Goal: Check status: Check status

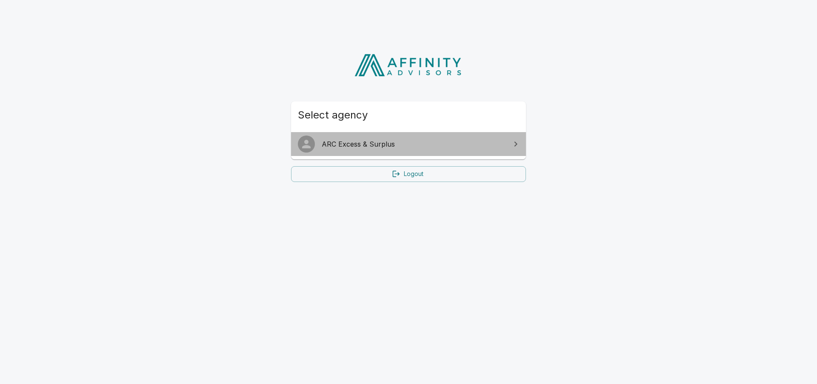
click at [355, 148] on span "ARC Excess & Surplus" at bounding box center [414, 144] width 184 height 10
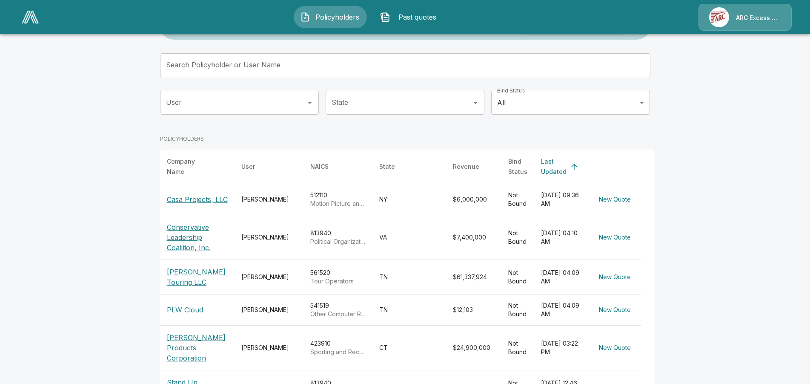
scroll to position [87, 0]
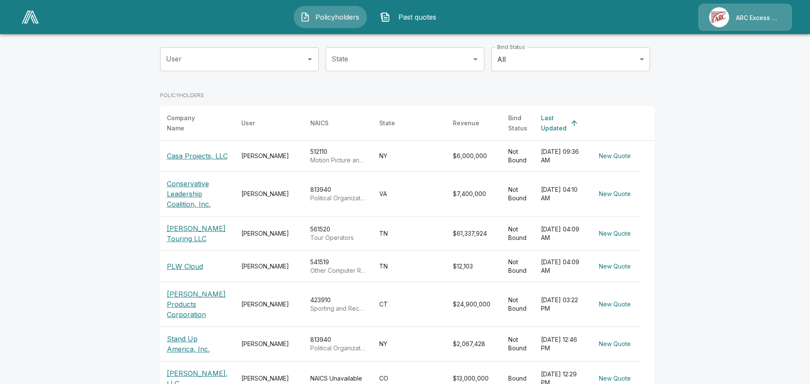
click at [205, 333] on p "Stand Up America, Inc." at bounding box center [197, 343] width 61 height 20
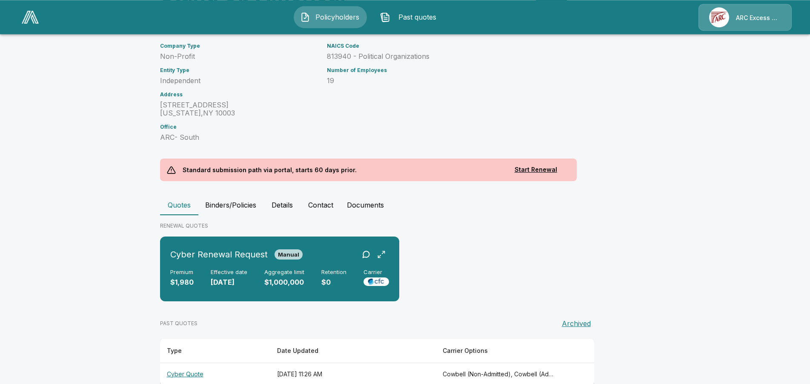
scroll to position [108, 0]
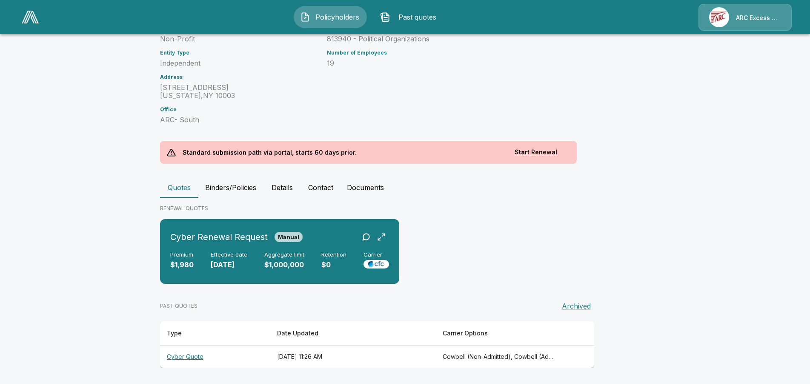
click at [184, 355] on th "Cyber Quote" at bounding box center [215, 356] width 110 height 23
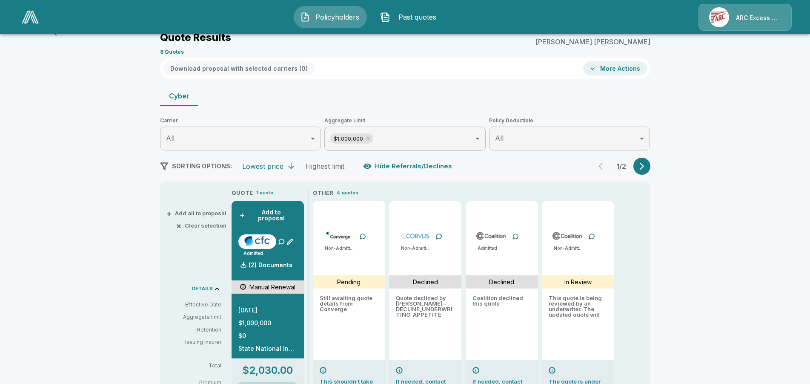
scroll to position [119, 0]
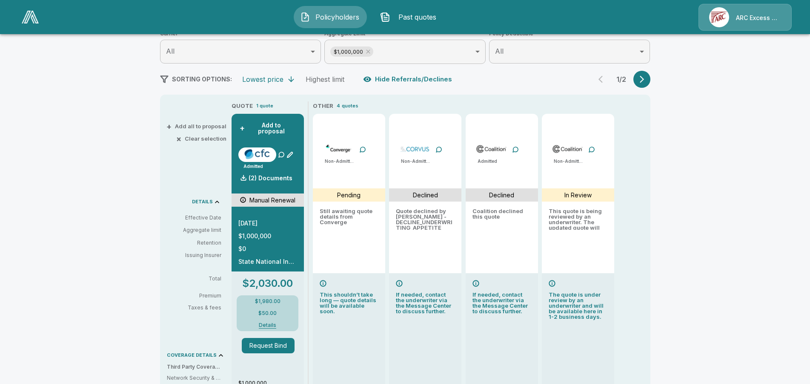
click at [646, 78] on icon "button" at bounding box center [642, 79] width 9 height 9
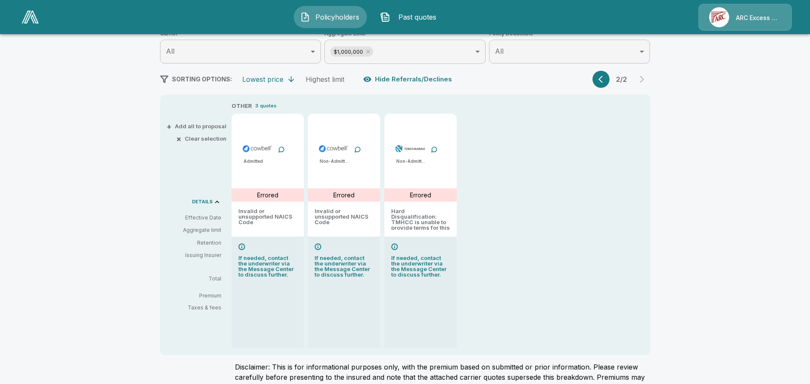
click at [610, 76] on button "button" at bounding box center [601, 79] width 17 height 17
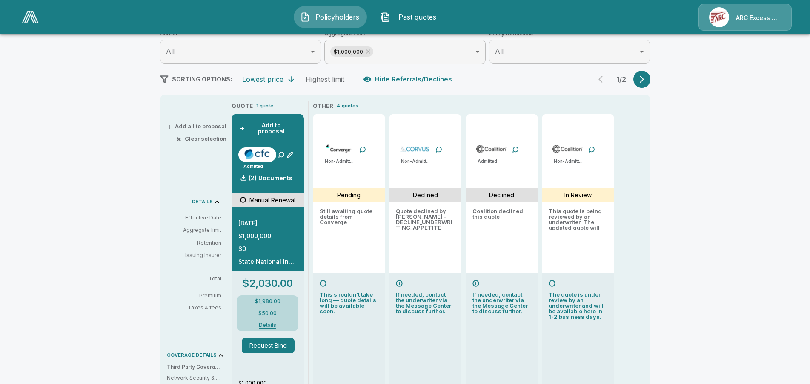
click at [646, 81] on icon "button" at bounding box center [642, 79] width 9 height 9
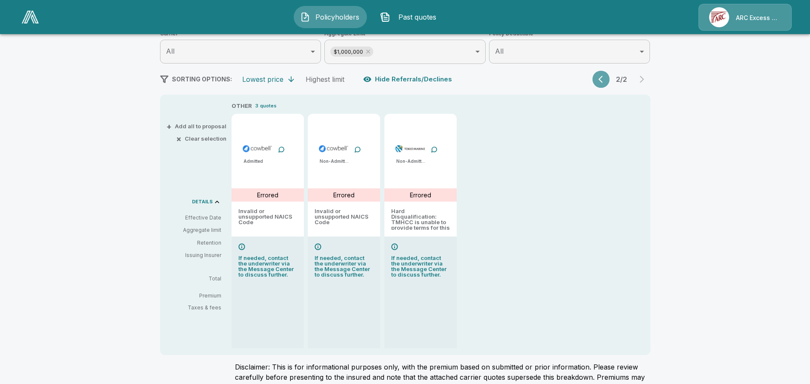
click at [599, 79] on button "button" at bounding box center [601, 79] width 17 height 17
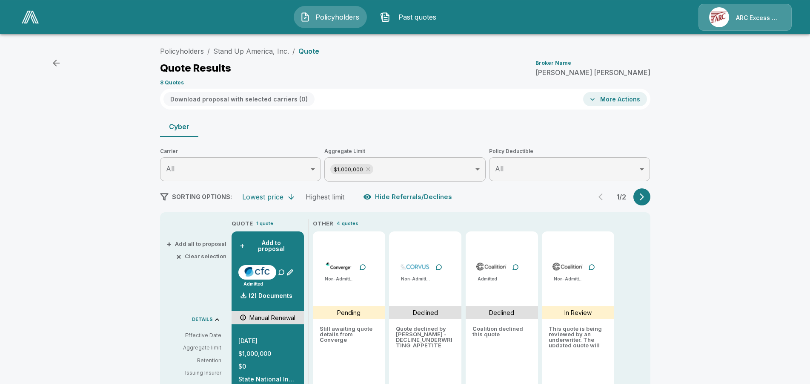
scroll to position [0, 0]
